Goal: Information Seeking & Learning: Learn about a topic

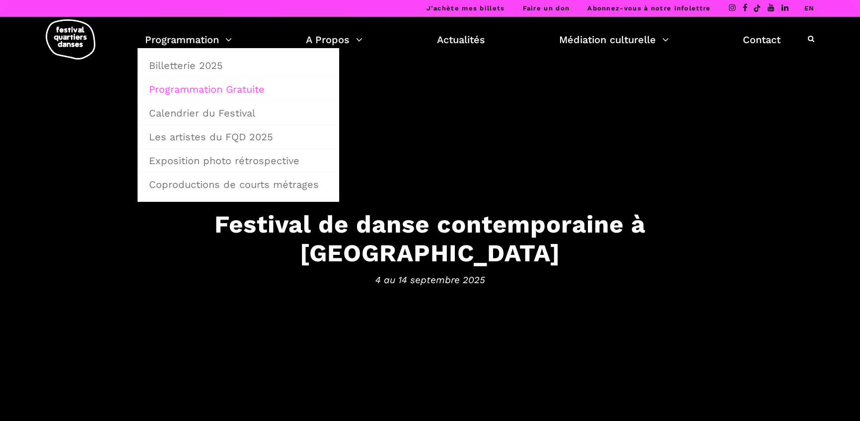
click at [204, 86] on link "Programmation Gratuite" at bounding box center [238, 89] width 191 height 23
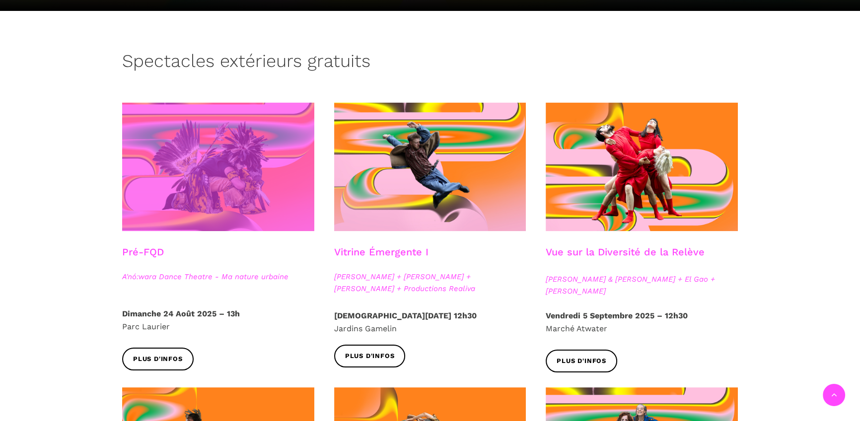
scroll to position [252, 0]
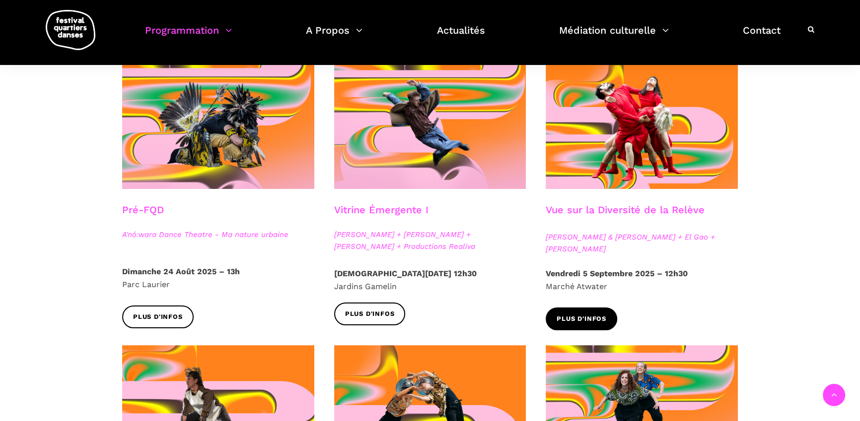
click at [603, 320] on span "Plus d'infos" at bounding box center [581, 319] width 50 height 10
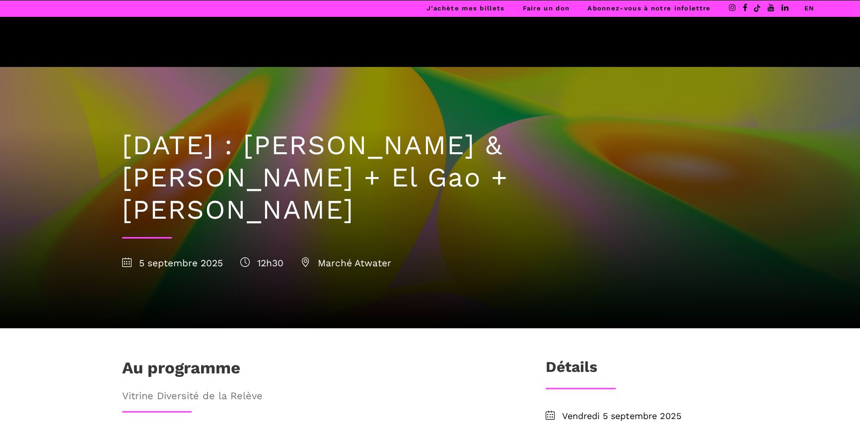
scroll to position [258, 0]
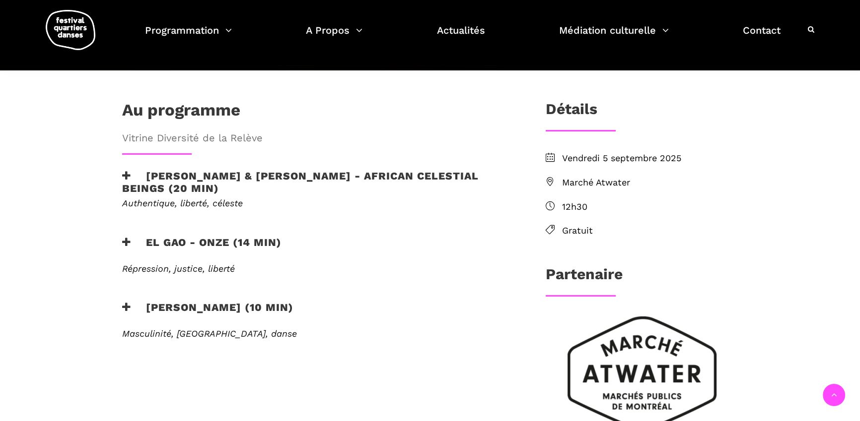
click at [608, 176] on span "Marché Atwater" at bounding box center [650, 183] width 176 height 14
click at [616, 176] on span "Marché Atwater" at bounding box center [650, 183] width 176 height 14
click at [638, 151] on span "Vendredi 5 septembre 2025" at bounding box center [650, 158] width 176 height 14
drag, startPoint x: 641, startPoint y: 148, endPoint x: 561, endPoint y: 153, distance: 80.1
click at [561, 176] on li "Marché Atwater" at bounding box center [641, 183] width 192 height 14
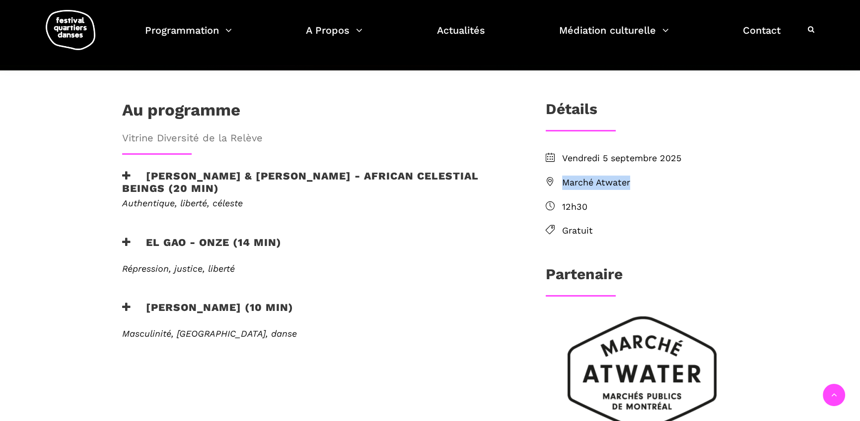
copy span "Marché Atwater"
